Goal: Information Seeking & Learning: Learn about a topic

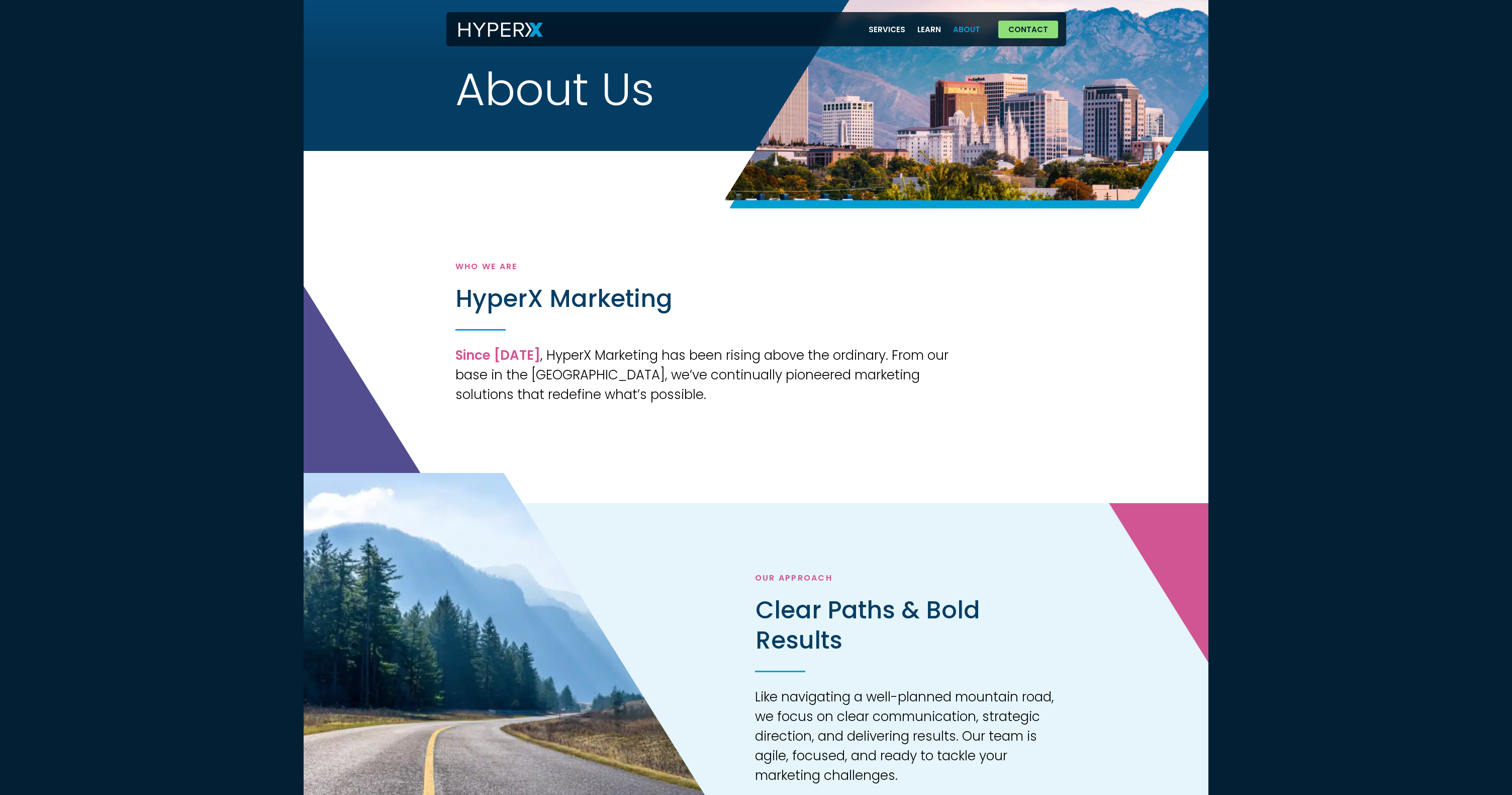
click at [964, 32] on link "About" at bounding box center [967, 30] width 39 height 21
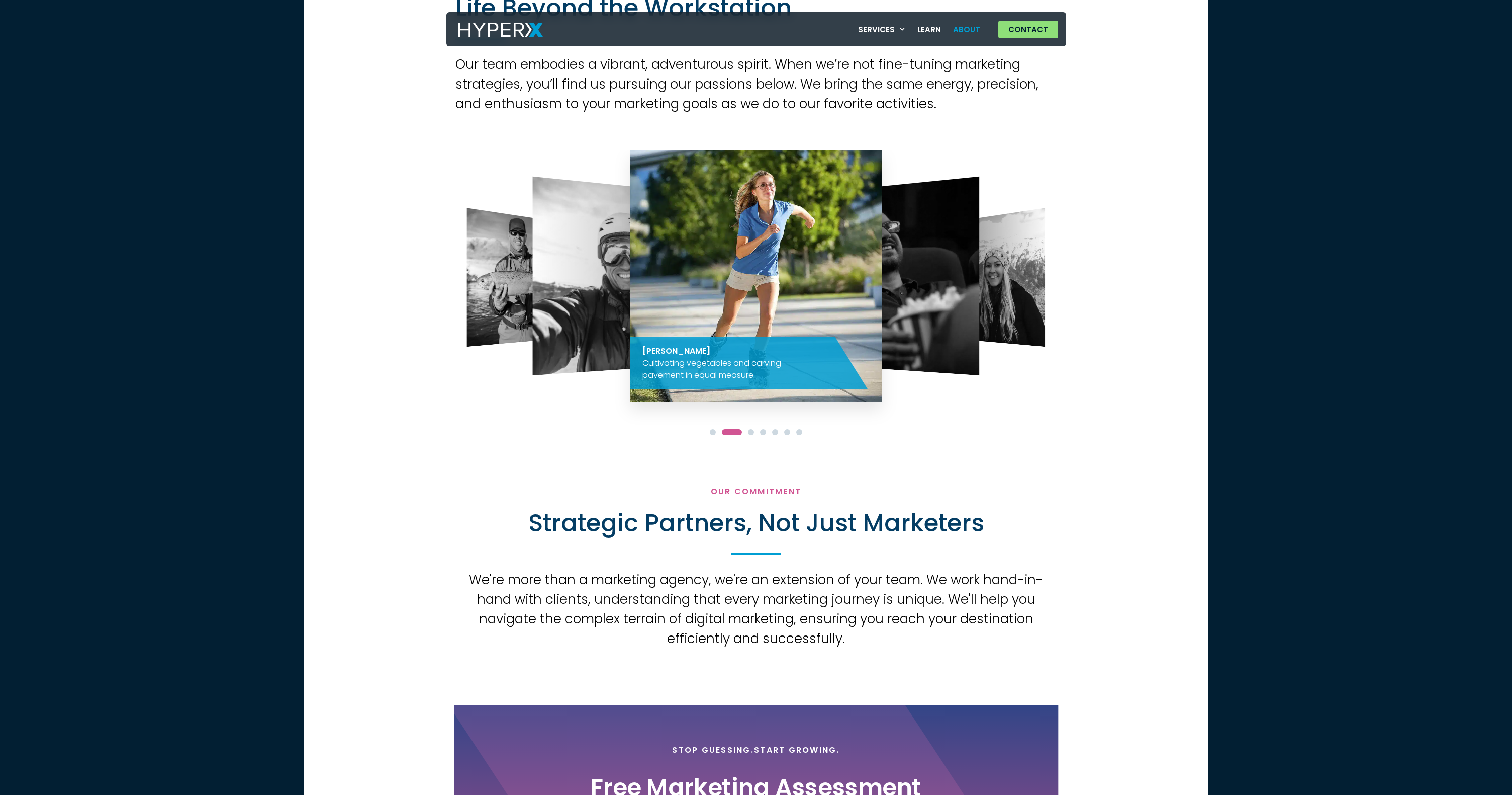
scroll to position [920, 0]
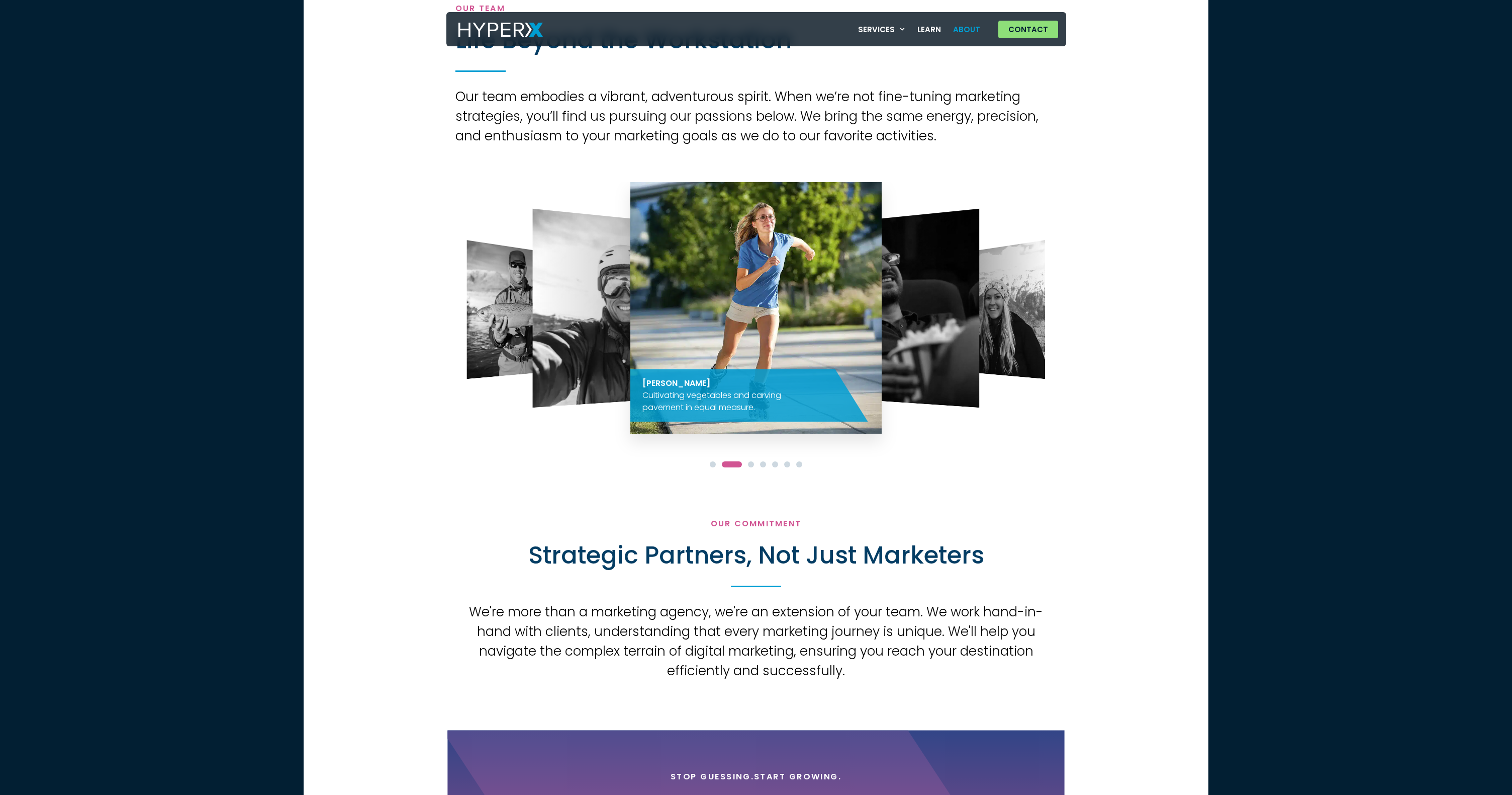
click at [909, 316] on img "3 / 7" at bounding box center [891, 308] width 177 height 199
click at [753, 464] on span "Go to slide 3" at bounding box center [751, 464] width 6 height 6
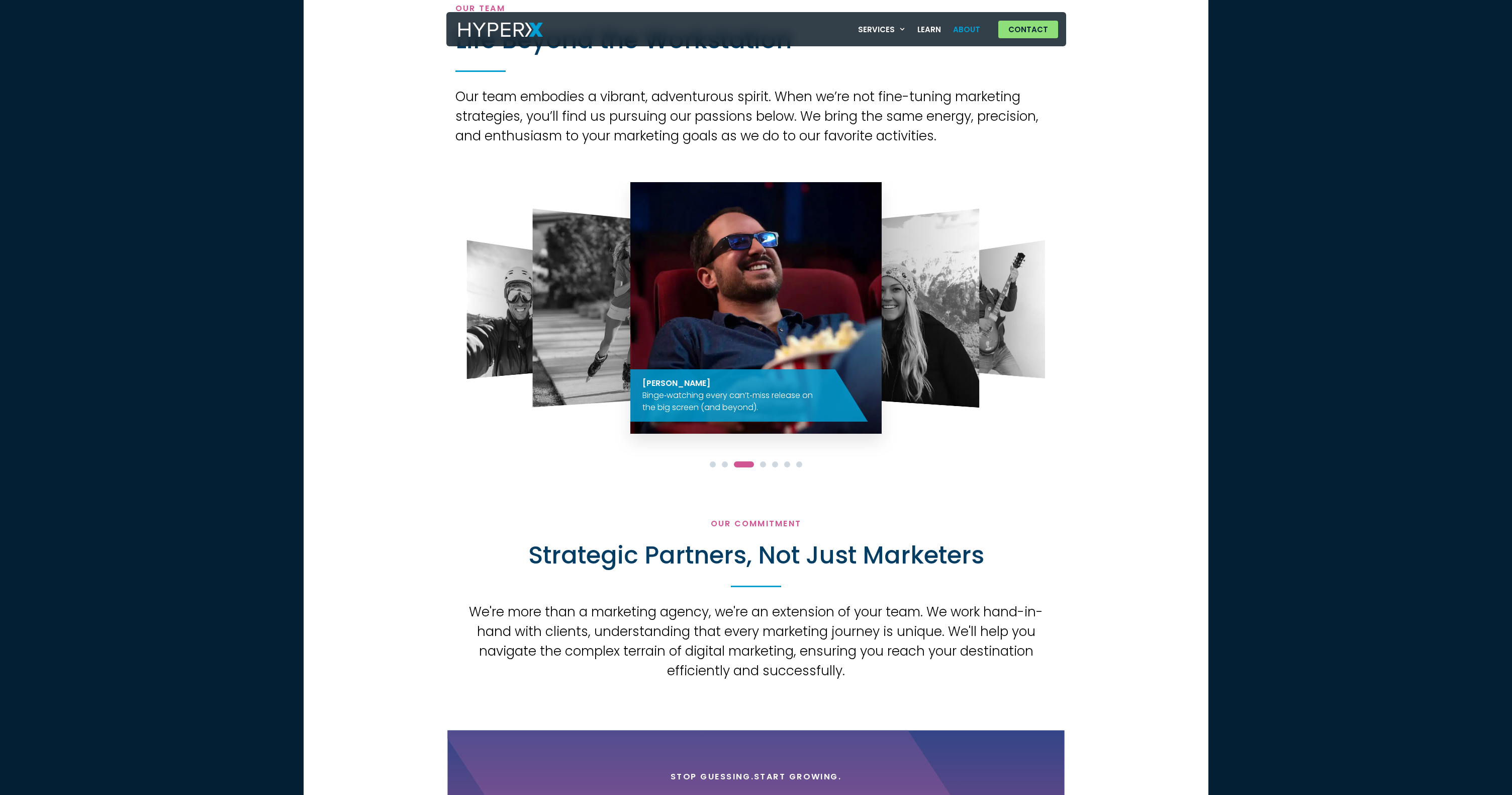
click at [763, 463] on span "Go to slide 4" at bounding box center [763, 464] width 6 height 6
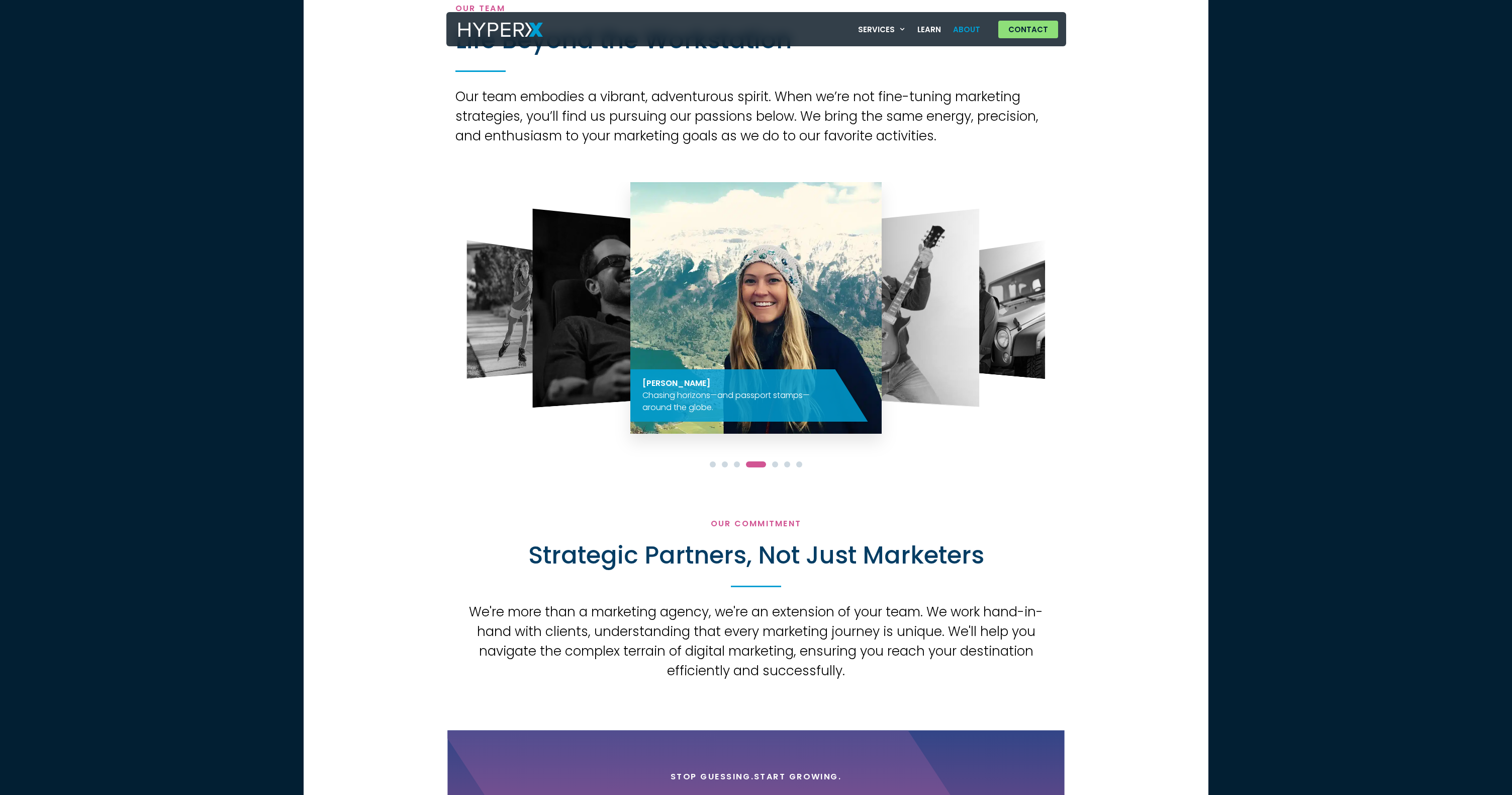
click at [773, 462] on span "Go to slide 5" at bounding box center [775, 464] width 6 height 6
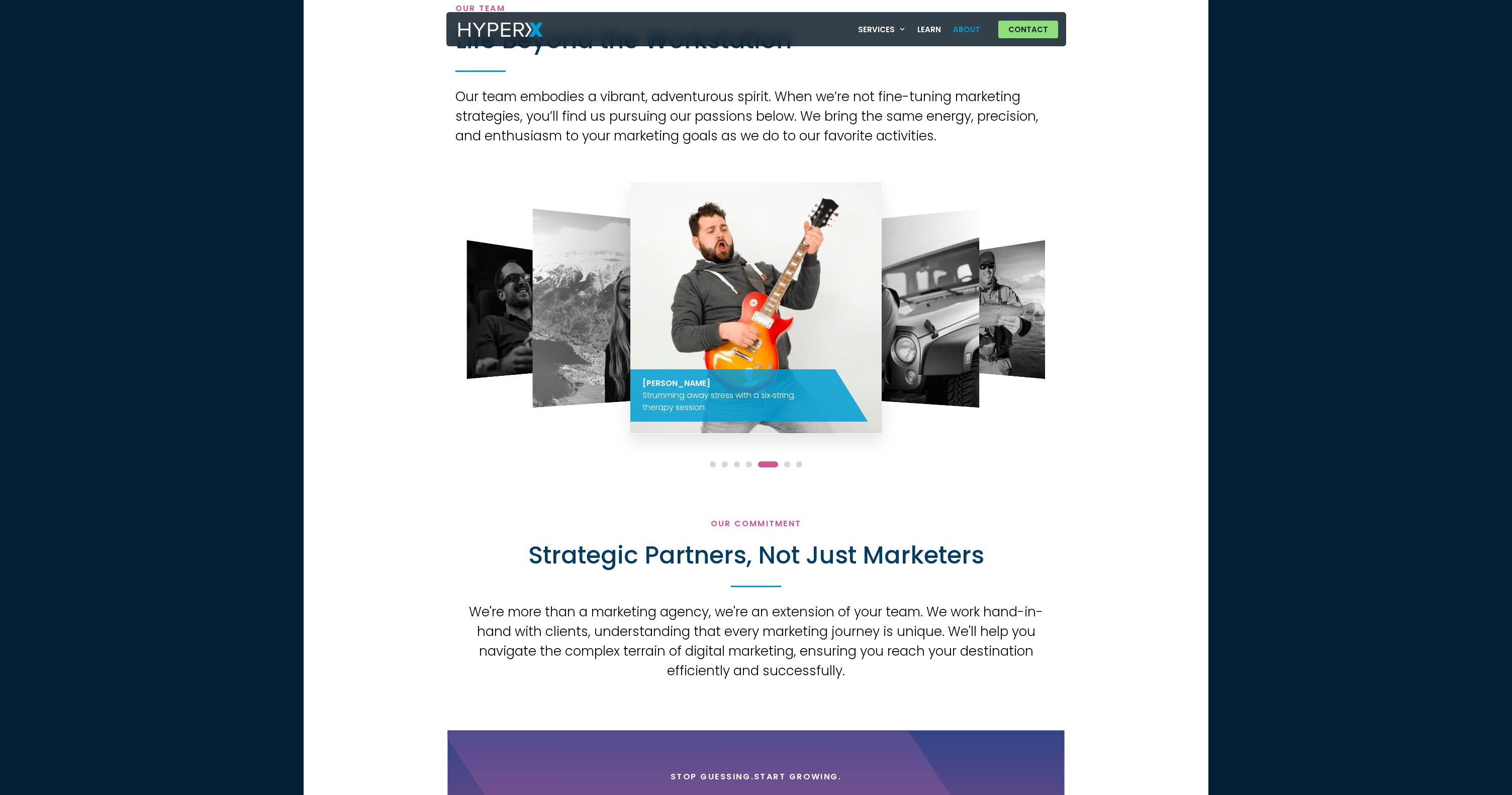
click at [787, 462] on span "Go to slide 6" at bounding box center [787, 464] width 6 height 6
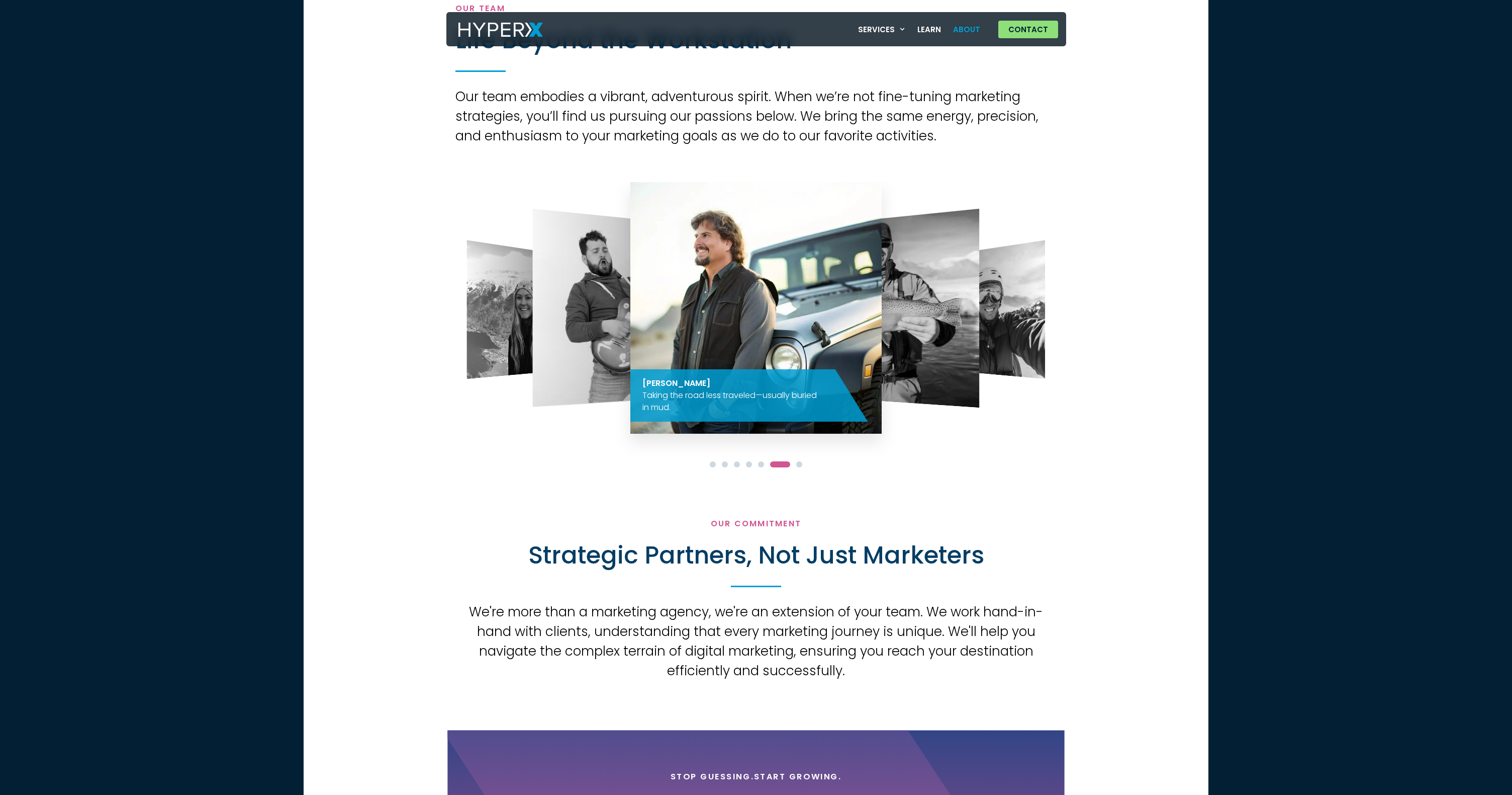
click at [798, 463] on span "Go to slide 7" at bounding box center [799, 464] width 6 height 6
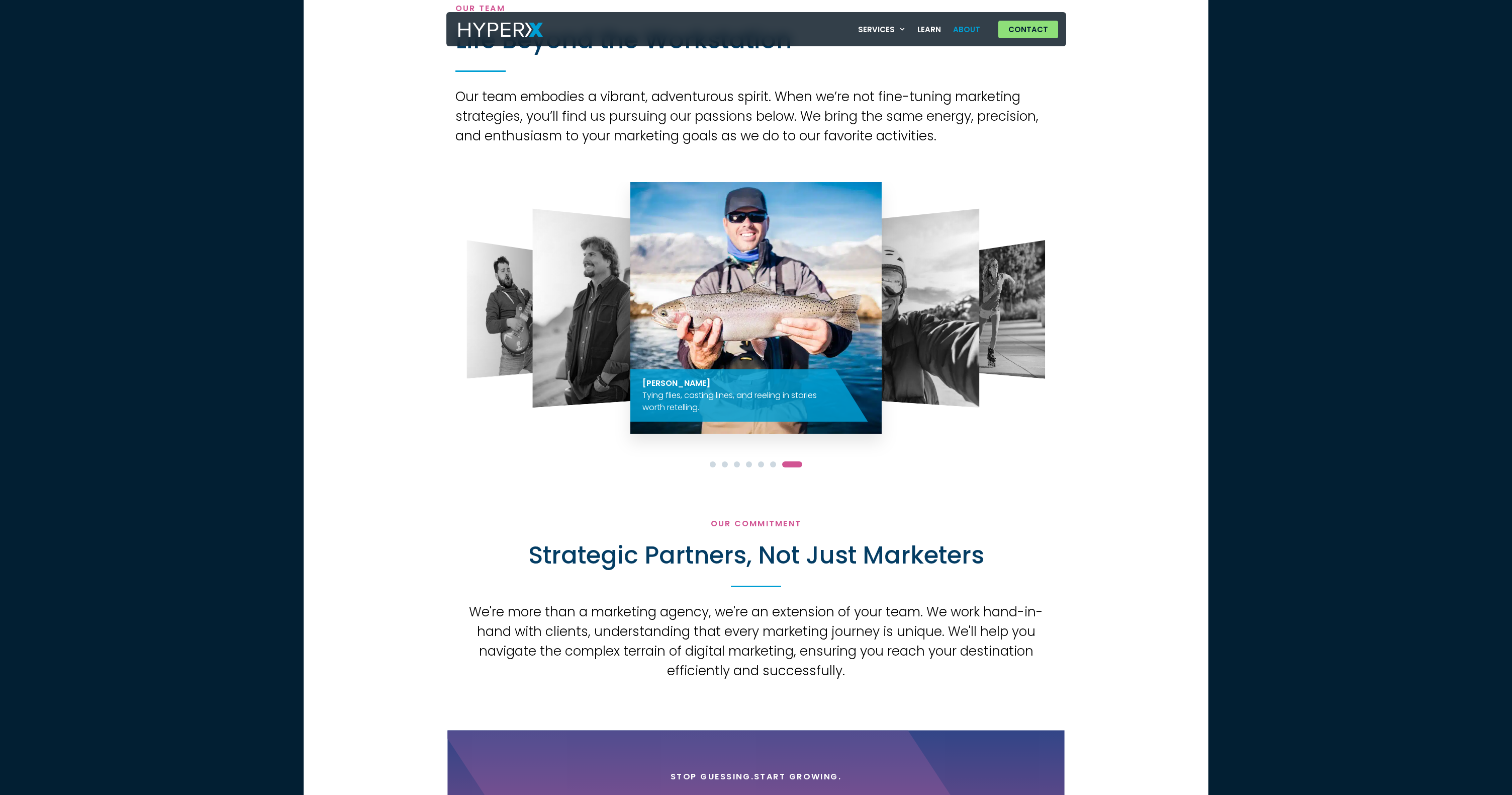
click at [712, 464] on span "Go to slide 1" at bounding box center [713, 464] width 6 height 6
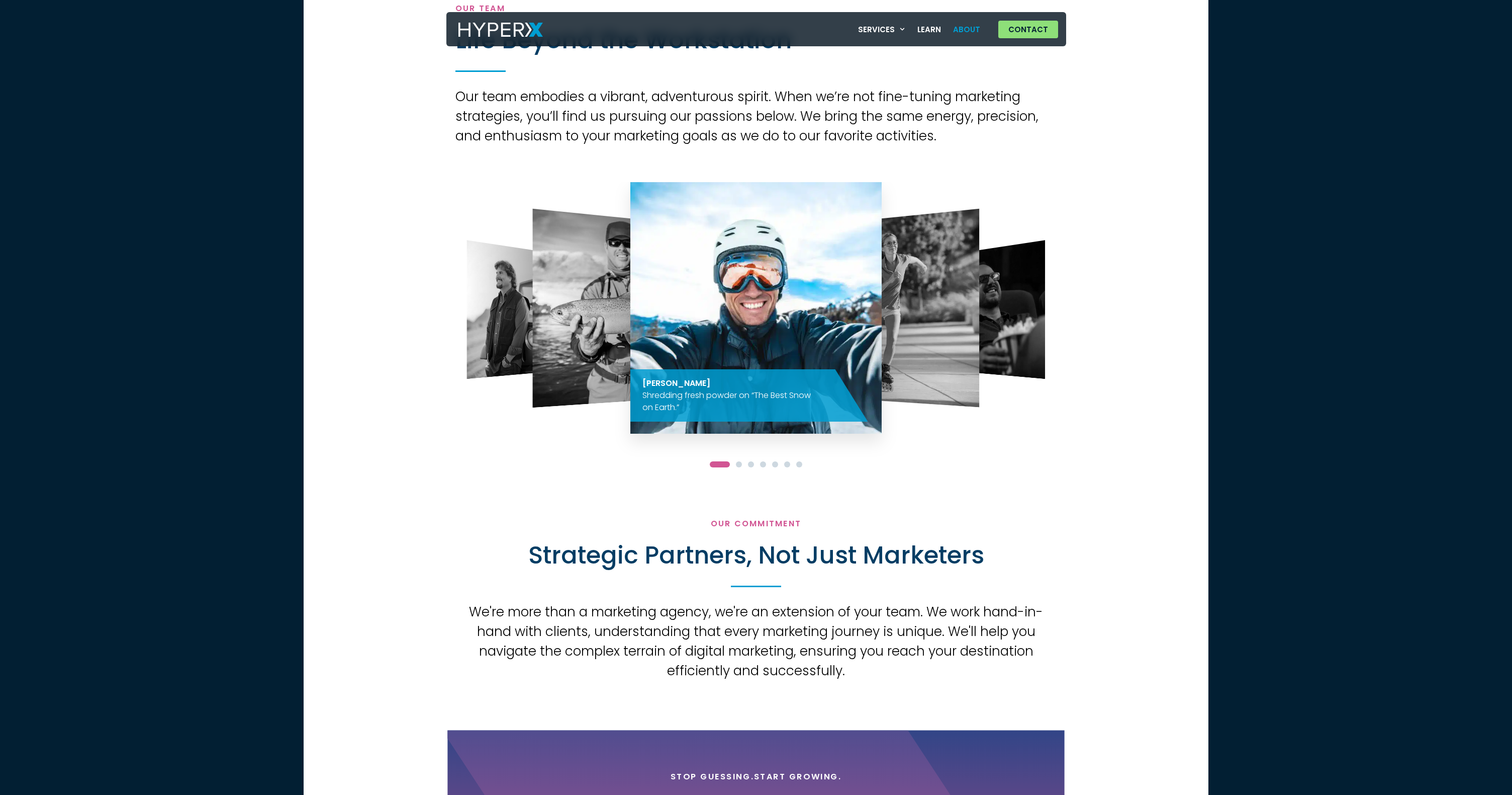
click at [740, 462] on span "Go to slide 2" at bounding box center [739, 464] width 6 height 6
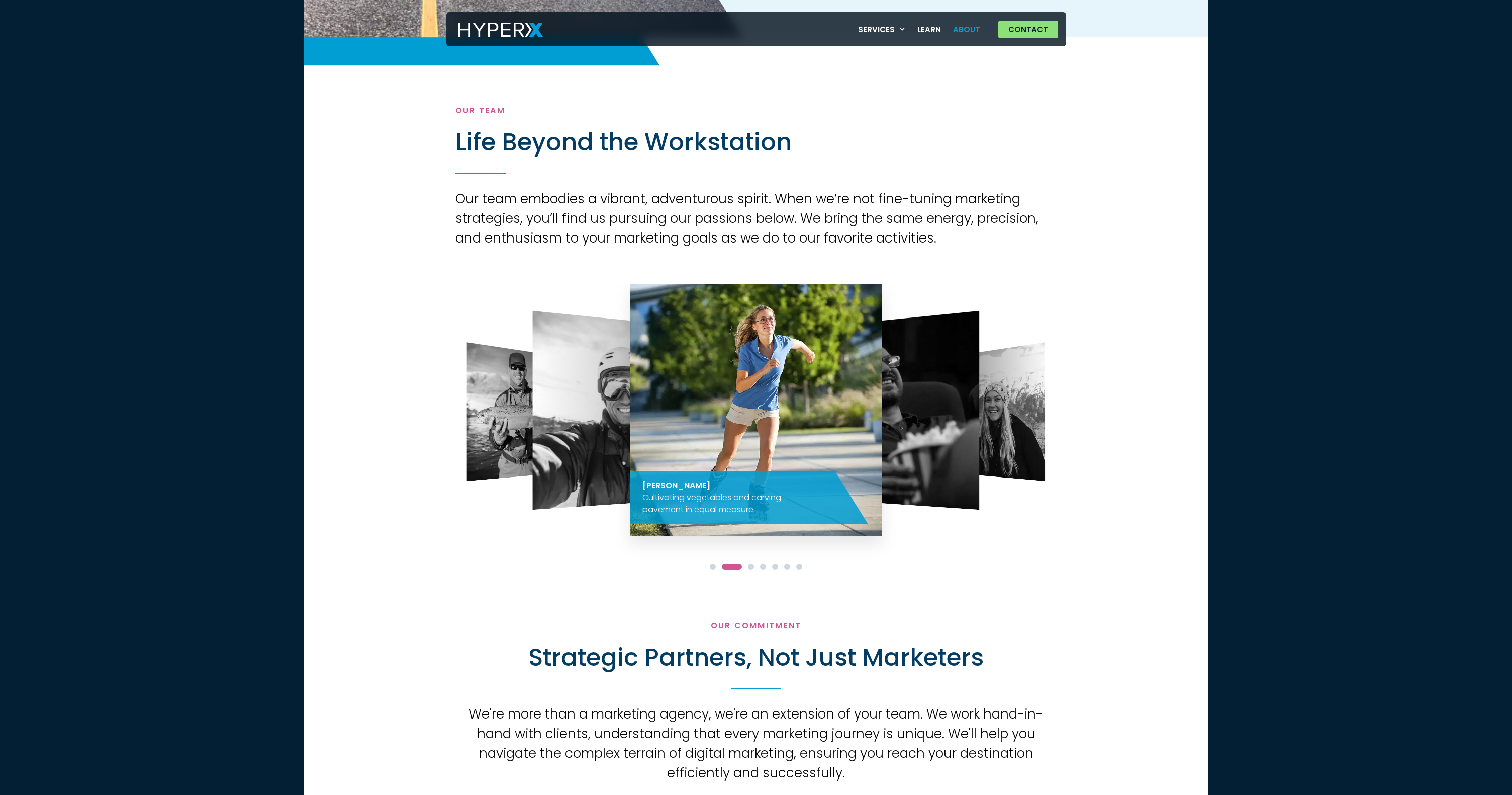
scroll to position [799, 0]
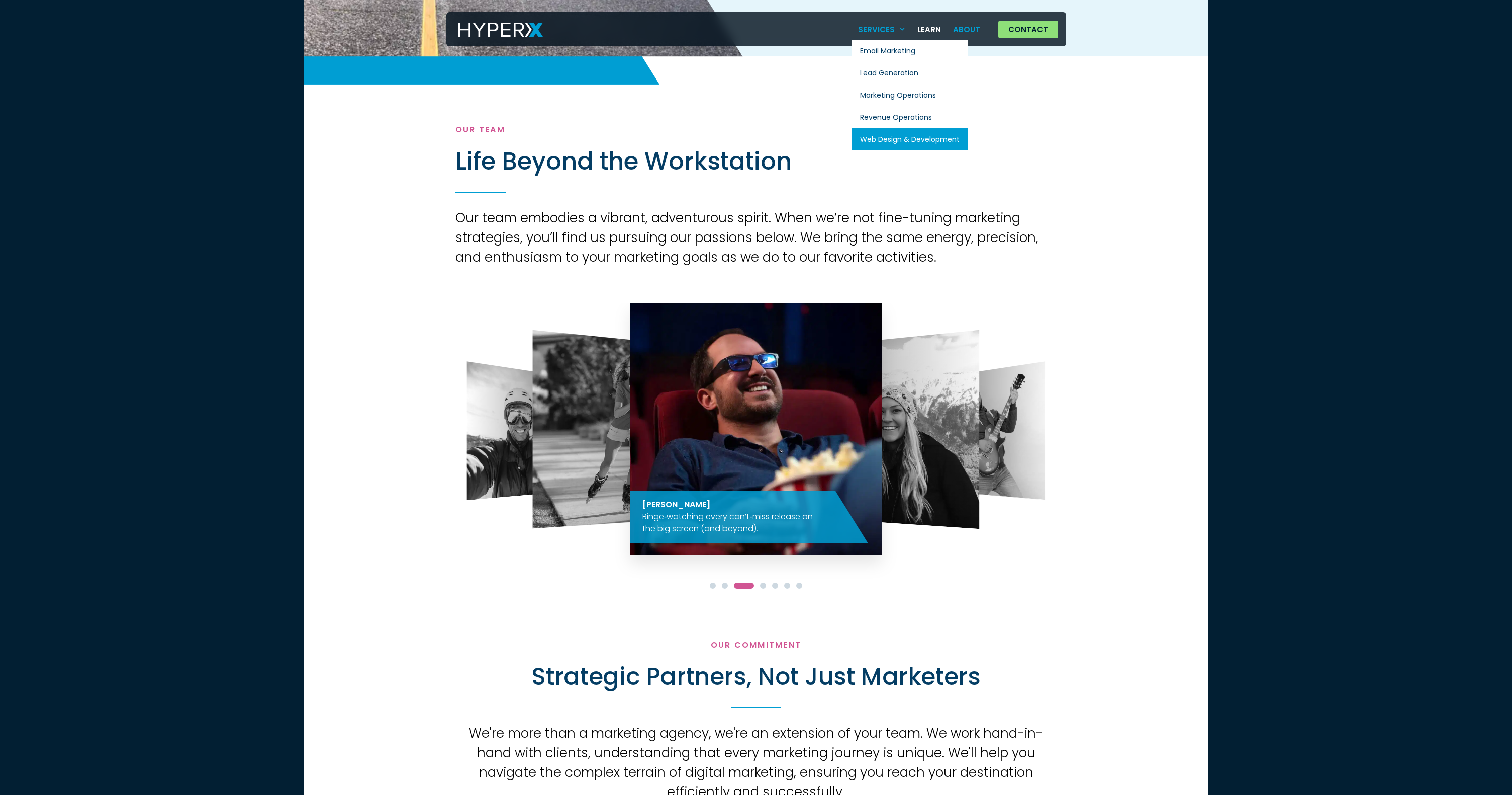
click at [927, 140] on link "Web Design & Development" at bounding box center [910, 140] width 116 height 22
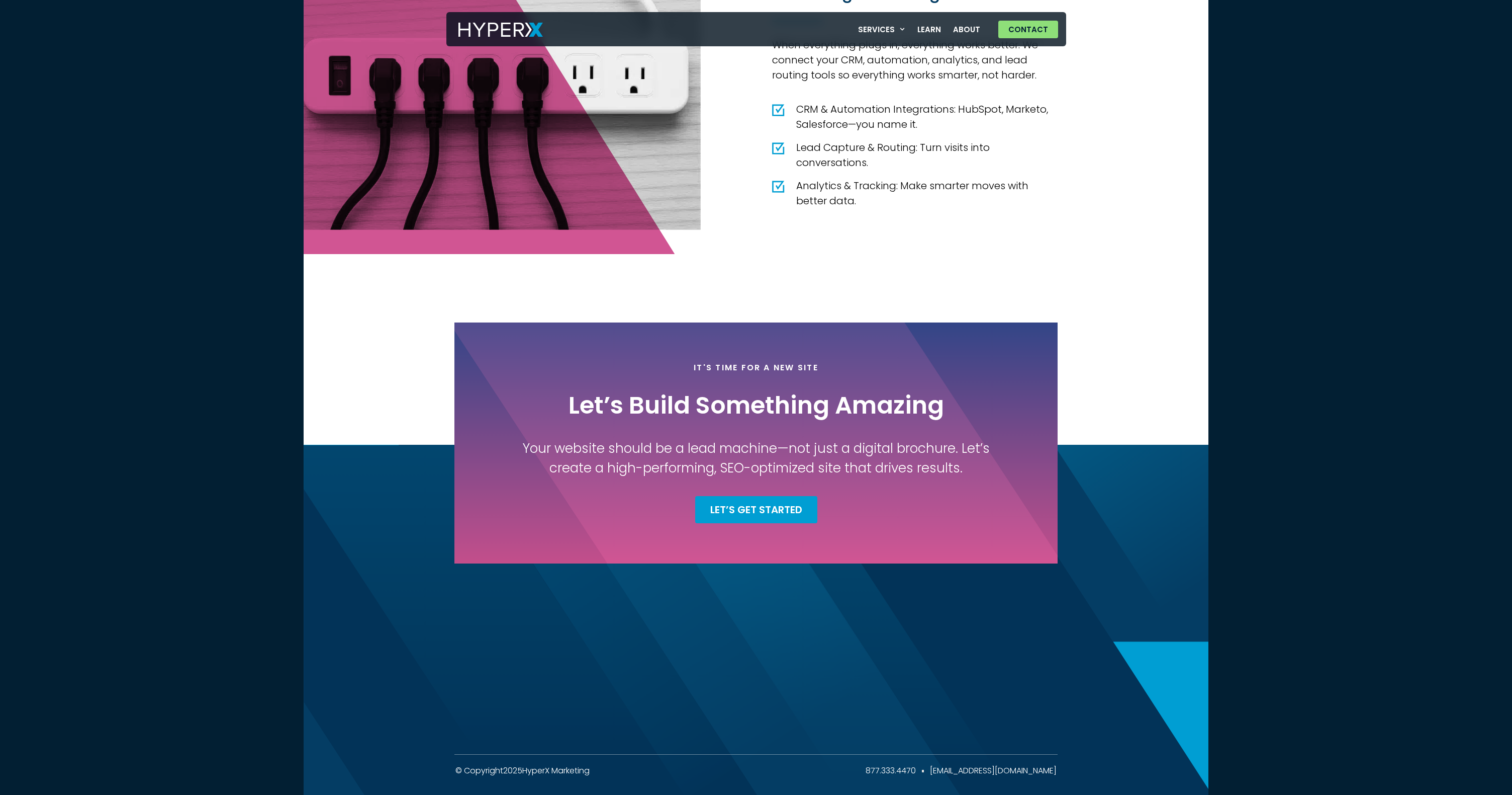
scroll to position [1785, 0]
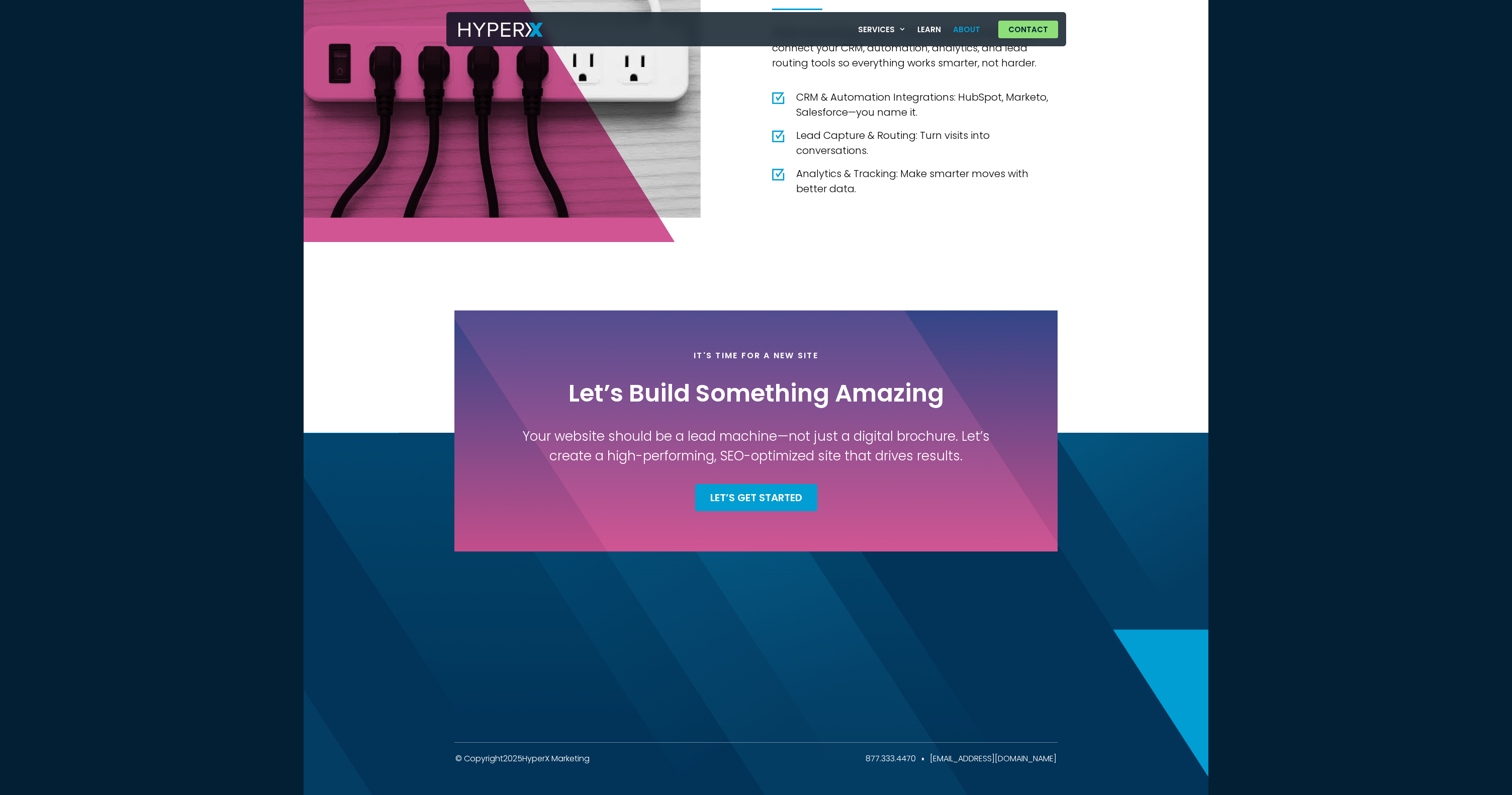
click at [966, 33] on link "About" at bounding box center [967, 30] width 39 height 21
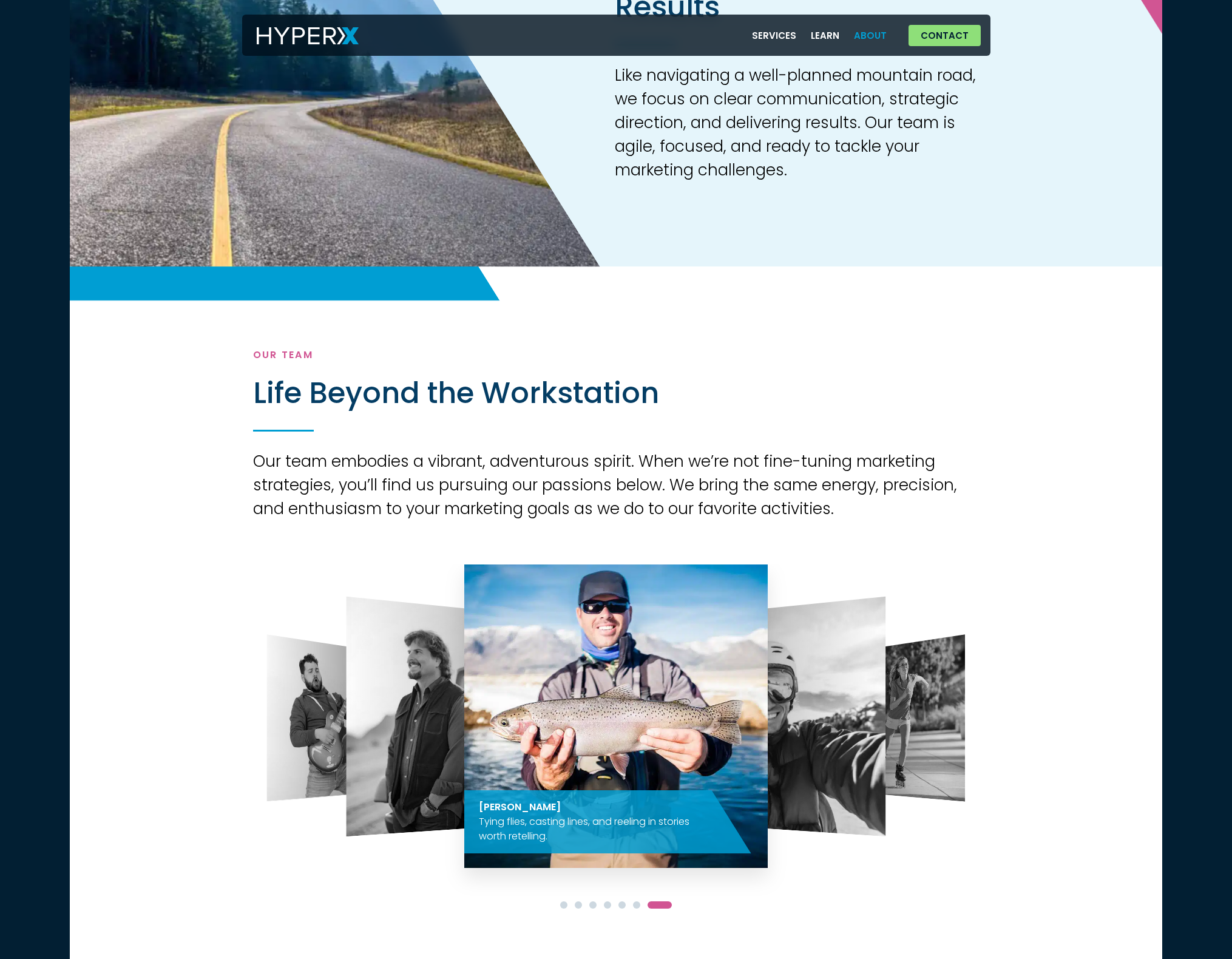
scroll to position [766, 0]
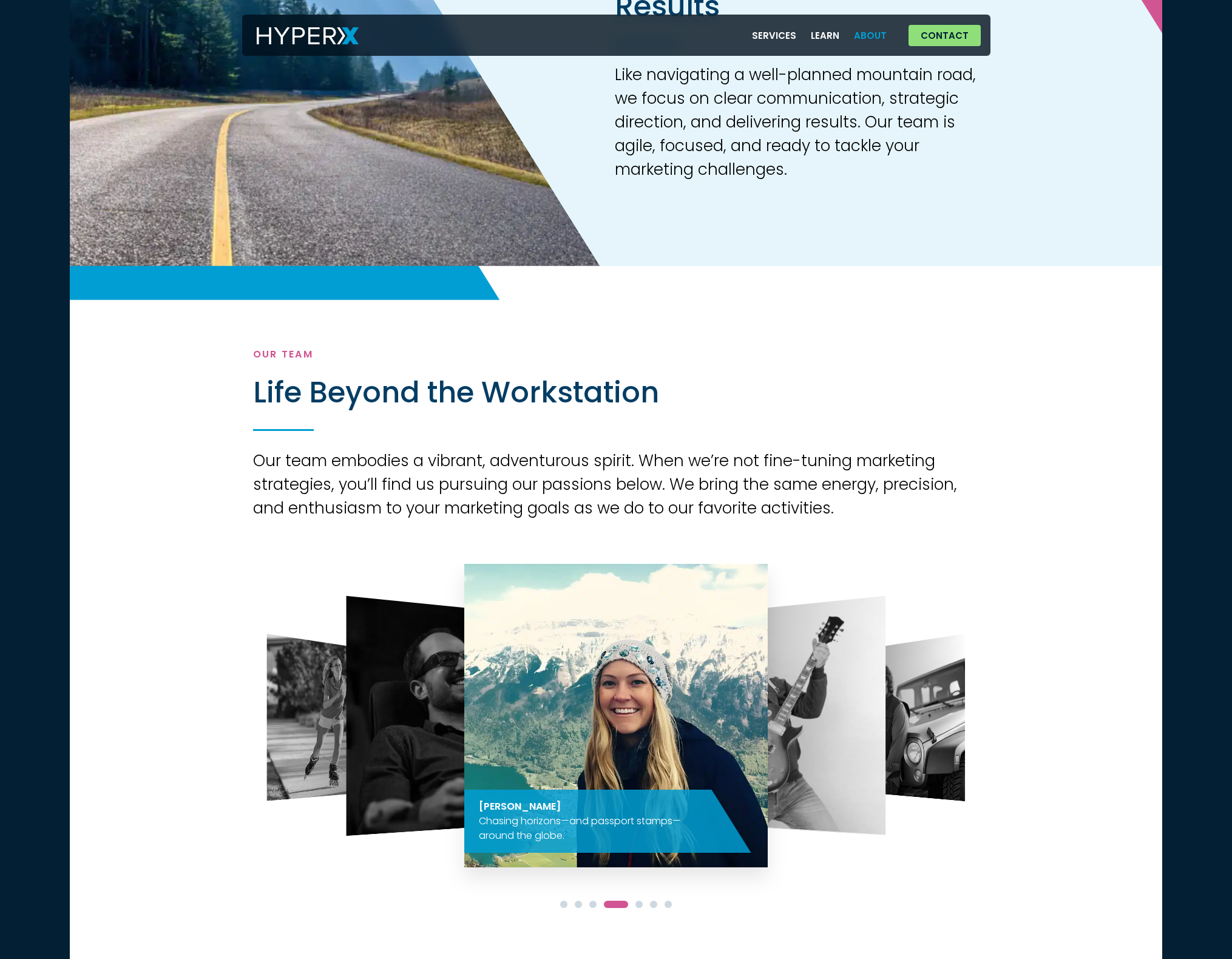
click at [590, 904] on span "Go to slide 3" at bounding box center [593, 904] width 7 height 7
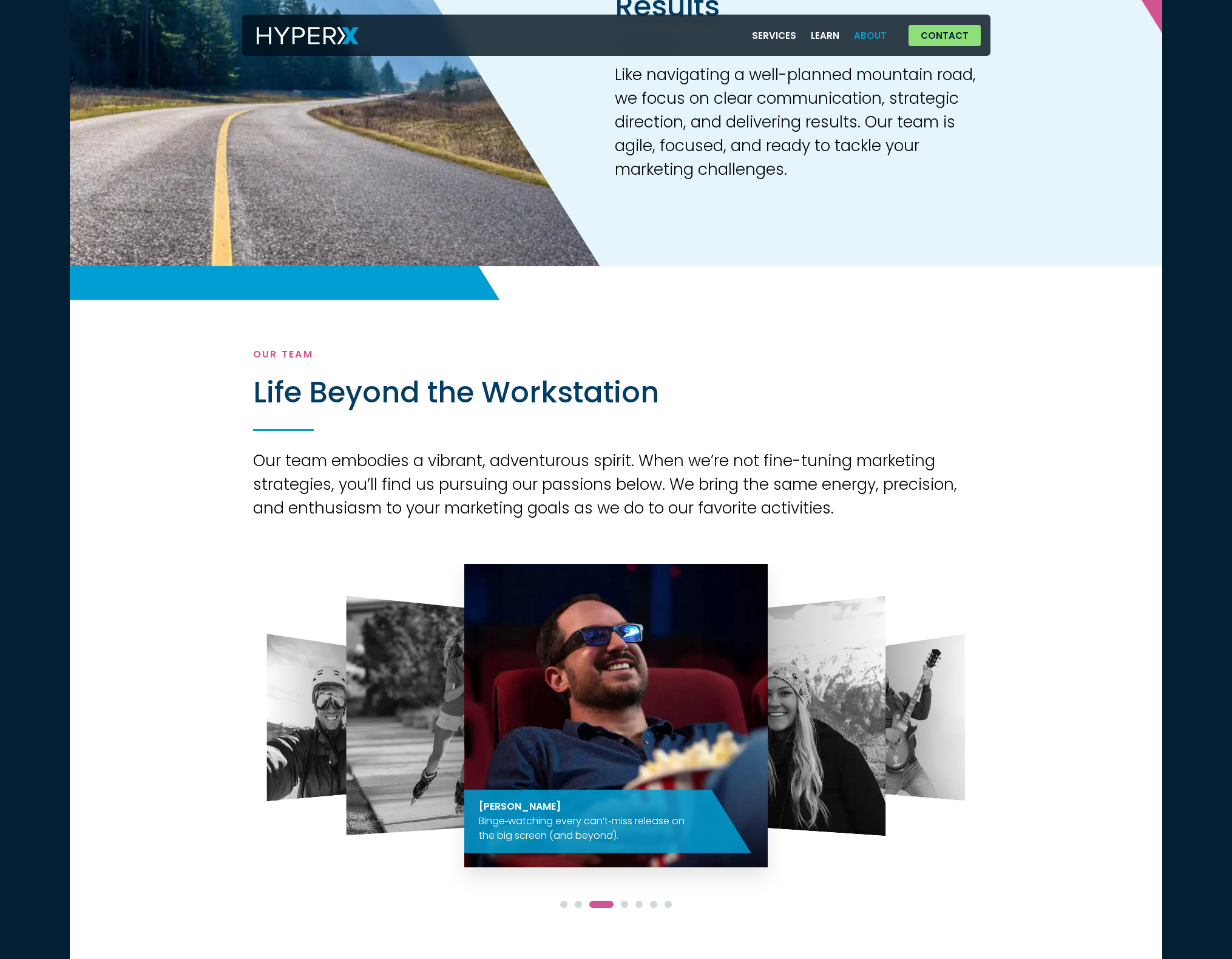
click at [624, 902] on span "Go to slide 4" at bounding box center [624, 904] width 7 height 7
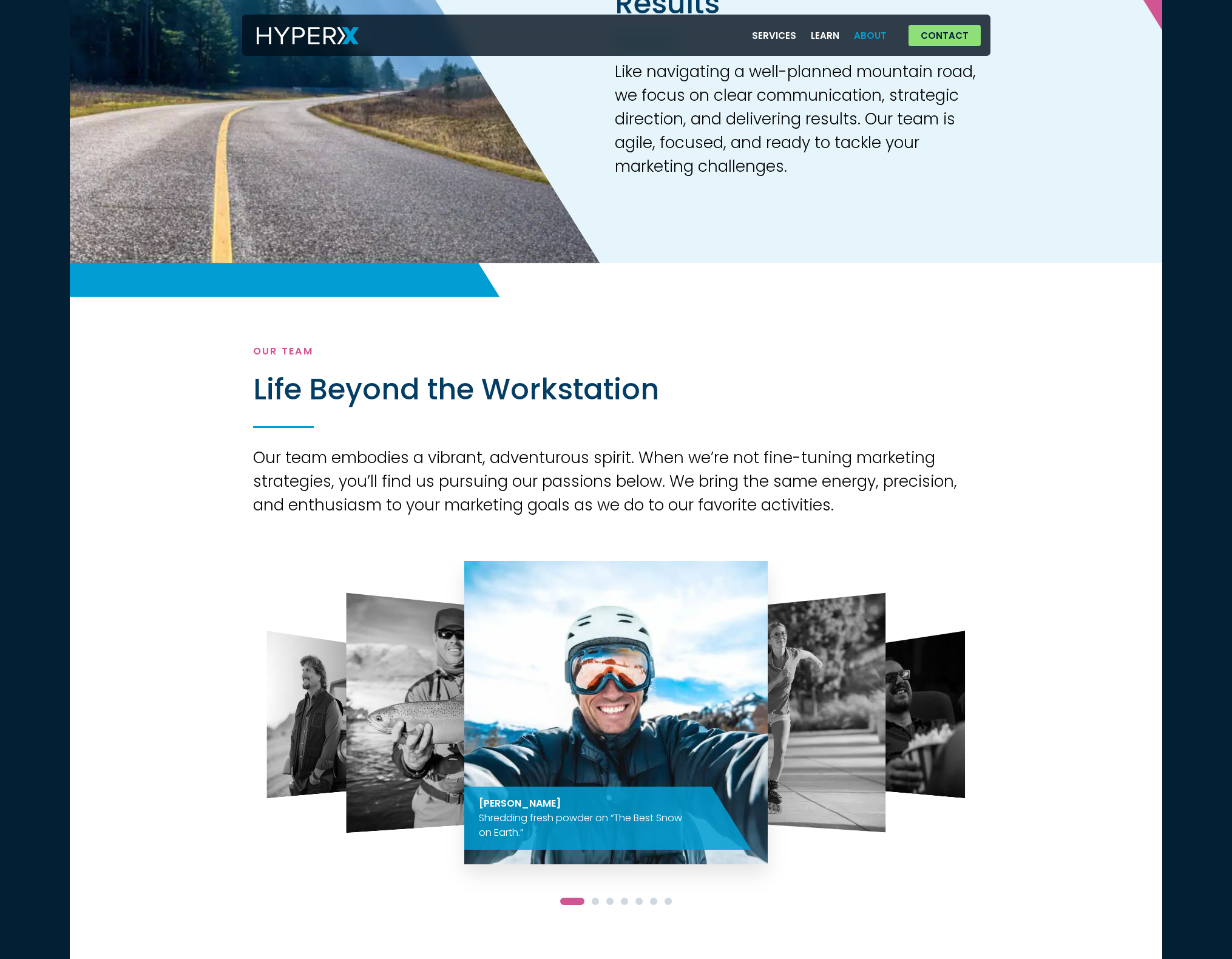
scroll to position [765, 0]
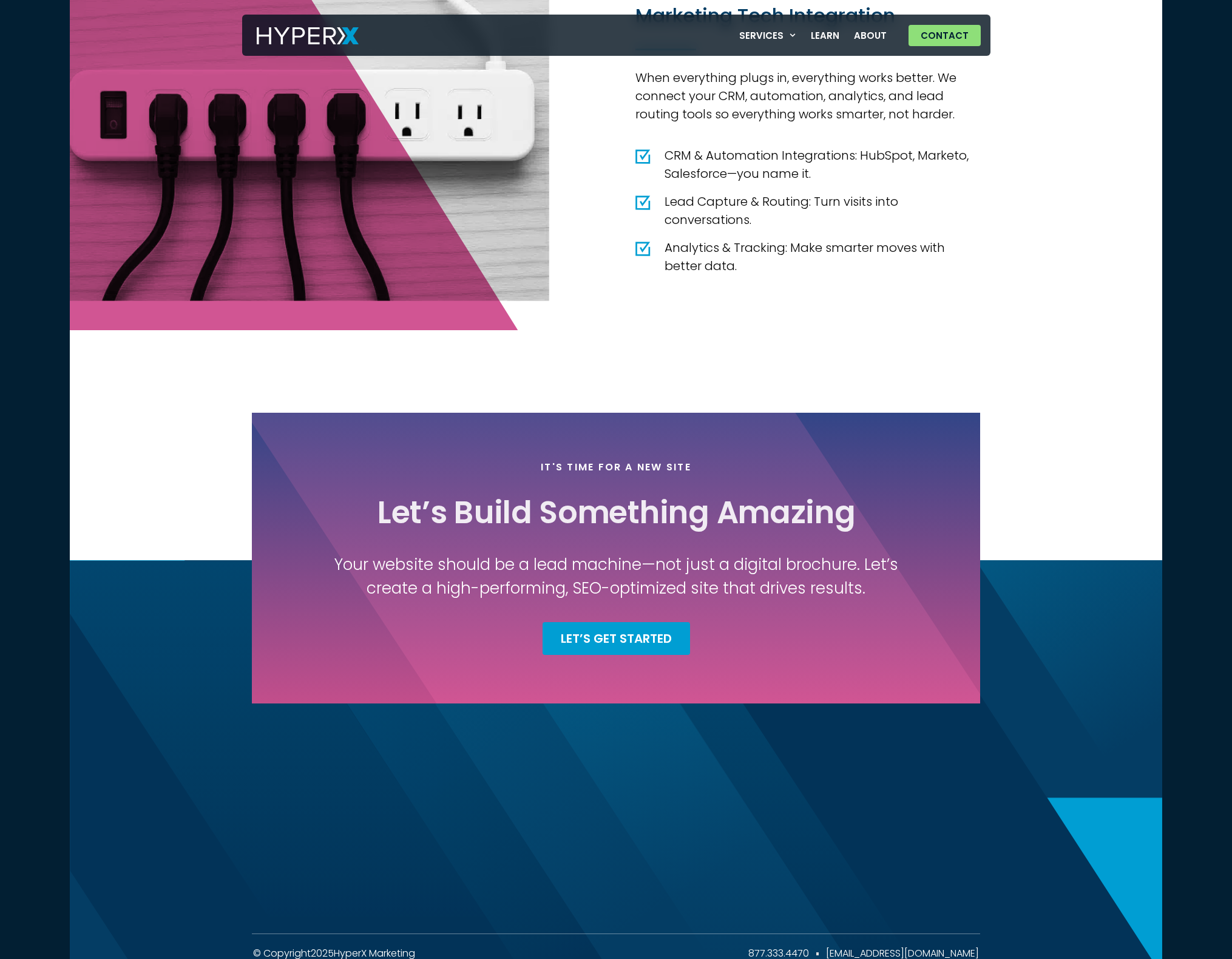
scroll to position [2153, 0]
